Goal: Information Seeking & Learning: Compare options

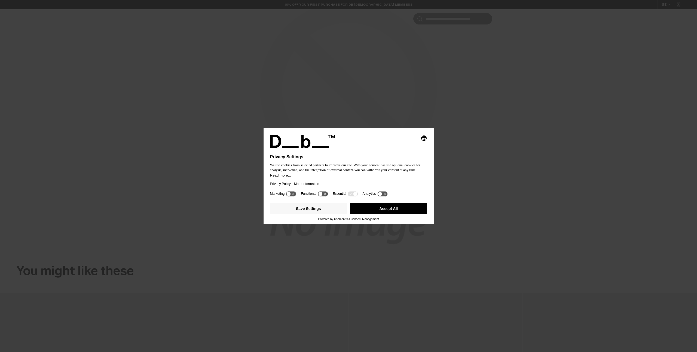
click at [396, 212] on button "Accept All" at bounding box center [388, 208] width 77 height 11
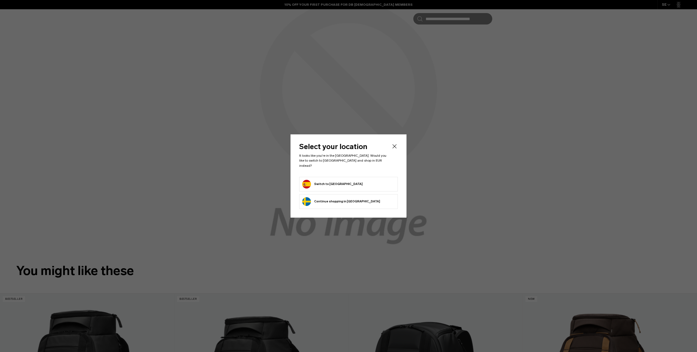
click at [357, 199] on li "Continue browsing Sweden store Continue shopping in Sweden" at bounding box center [348, 201] width 99 height 15
click at [338, 199] on button "Continue browsing Sweden store Continue shopping in Sweden" at bounding box center [341, 201] width 78 height 9
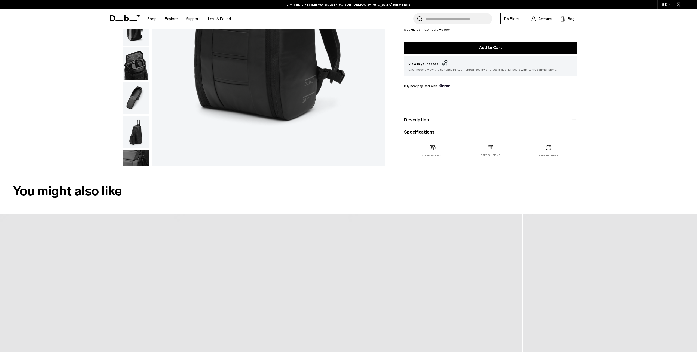
scroll to position [185, 0]
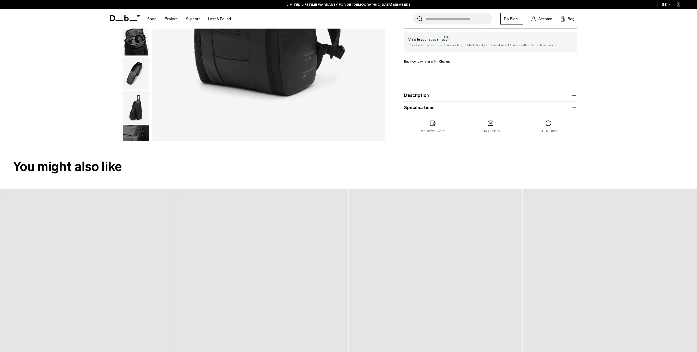
click at [434, 97] on button "Description" at bounding box center [490, 95] width 173 height 7
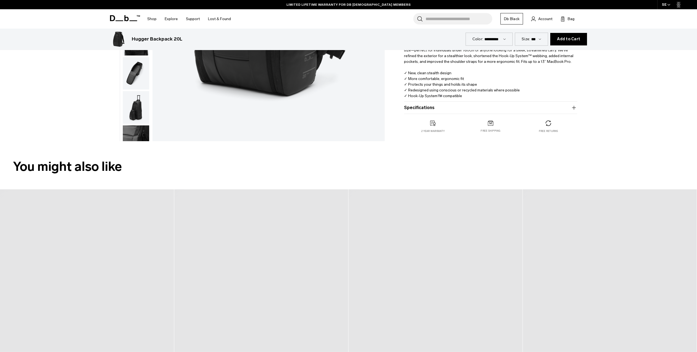
click at [433, 107] on button "Specifications" at bounding box center [490, 108] width 173 height 7
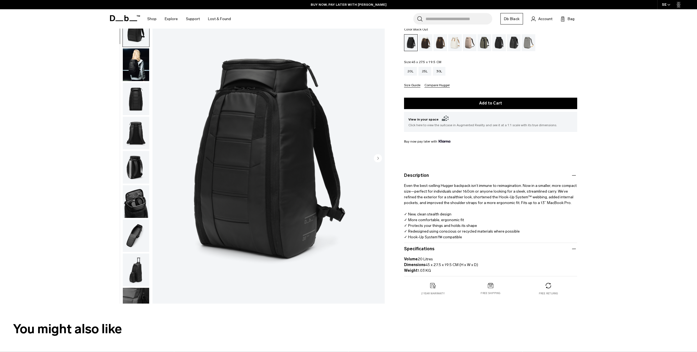
scroll to position [0, 0]
